Goal: Transaction & Acquisition: Purchase product/service

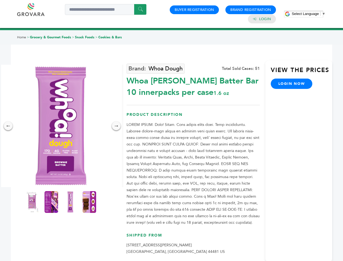
click at [309, 14] on span "Select Language" at bounding box center [305, 14] width 27 height 4
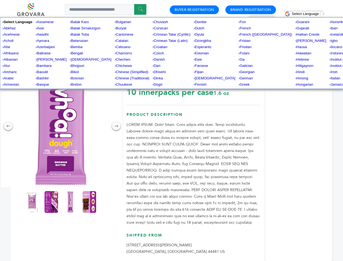
click at [61, 126] on img at bounding box center [61, 126] width 122 height 122
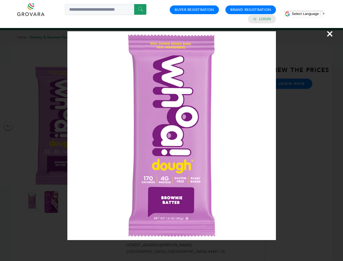
click at [8, 126] on div "×" at bounding box center [171, 130] width 343 height 261
click at [116, 126] on div "→" at bounding box center [116, 125] width 9 height 9
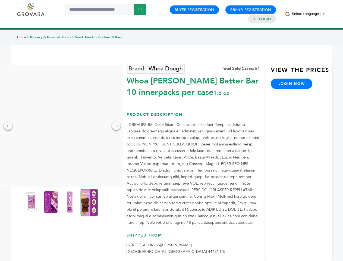
click at [32, 202] on img at bounding box center [32, 202] width 14 height 22
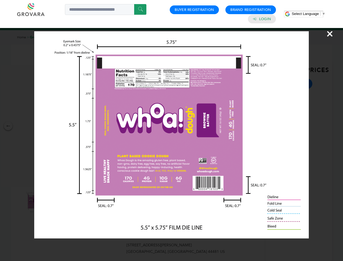
click at [51, 202] on div "×" at bounding box center [171, 130] width 343 height 261
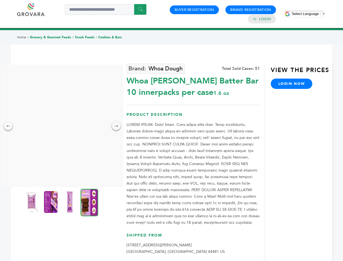
click at [70, 202] on img at bounding box center [70, 202] width 14 height 22
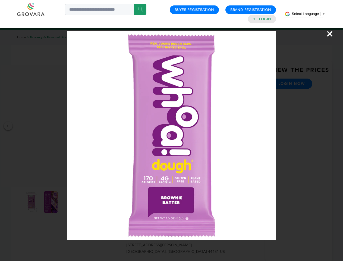
click at [89, 202] on div "×" at bounding box center [171, 130] width 343 height 261
